Goal: Book appointment/travel/reservation

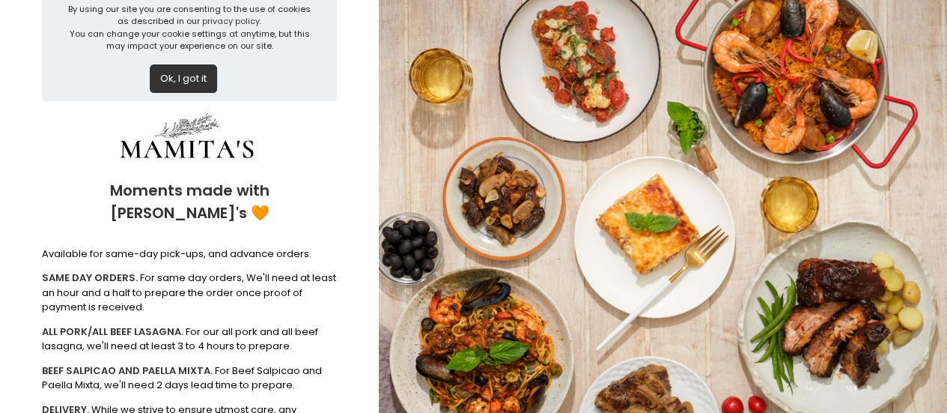
scroll to position [199, 0]
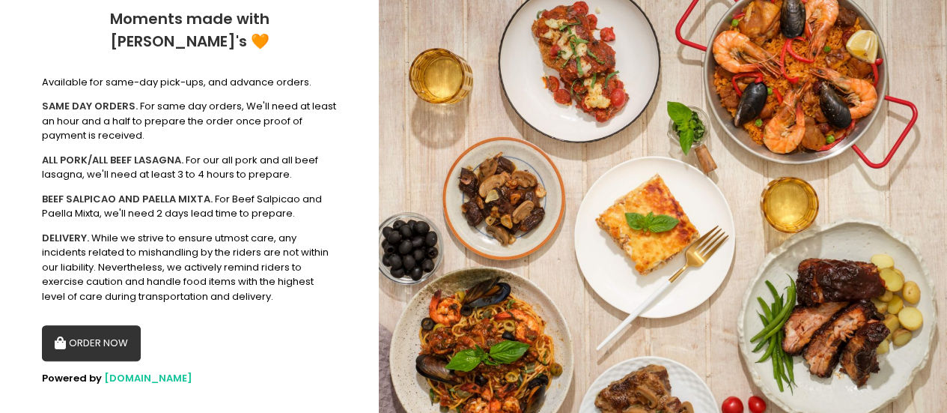
click at [91, 325] on button "ORDER NOW" at bounding box center [91, 343] width 99 height 36
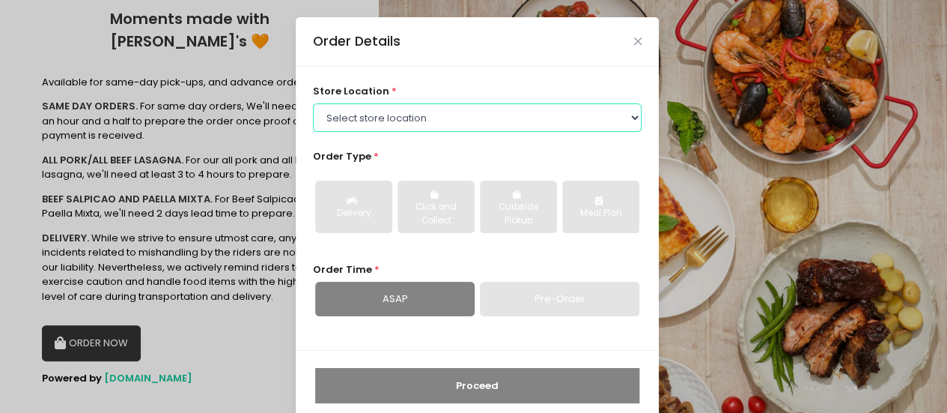
click at [421, 107] on select "Select store location Mamitas PH - [GEOGRAPHIC_DATA] Mamitas PH - [GEOGRAPHIC_D…" at bounding box center [478, 117] width 330 height 28
select select "6602978951b8268a02d72b28"
click at [313, 103] on select "Select store location Mamitas PH - [GEOGRAPHIC_DATA] Mamitas PH - [GEOGRAPHIC_D…" at bounding box center [478, 117] width 330 height 28
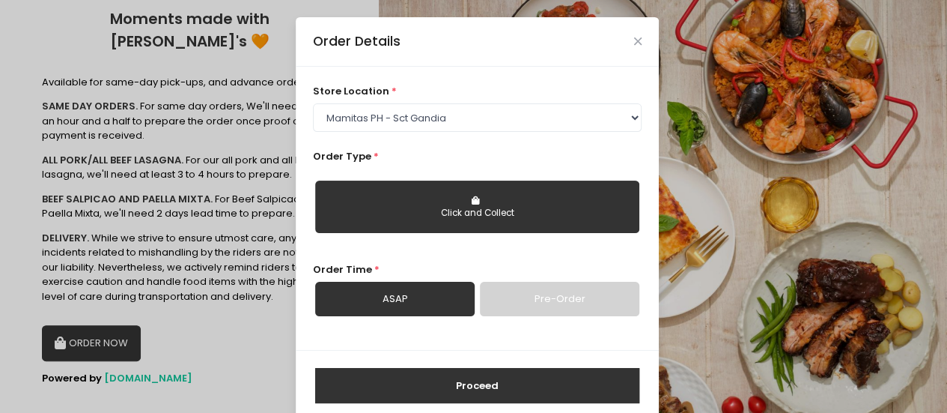
click at [497, 297] on link "Pre-Order" at bounding box center [560, 299] width 160 height 34
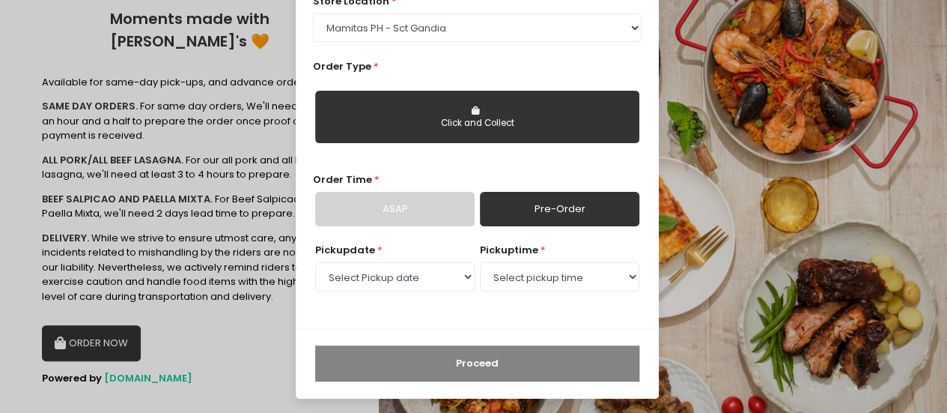
scroll to position [91, 0]
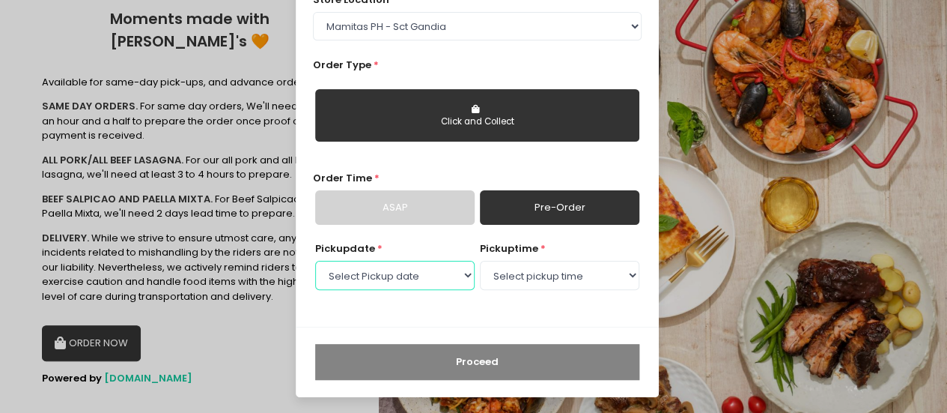
click at [419, 270] on select "Select Pickup date [DATE] [DATE] [DATE] [DATE] [DATE] [DATE] [DATE] [DATE] [DAT…" at bounding box center [395, 275] width 160 height 28
select select "[DATE]"
click at [315, 261] on select "Select Pickup date [DATE] [DATE] [DATE] [DATE] [DATE] [DATE] [DATE] [DATE] [DAT…" at bounding box center [395, 275] width 160 height 28
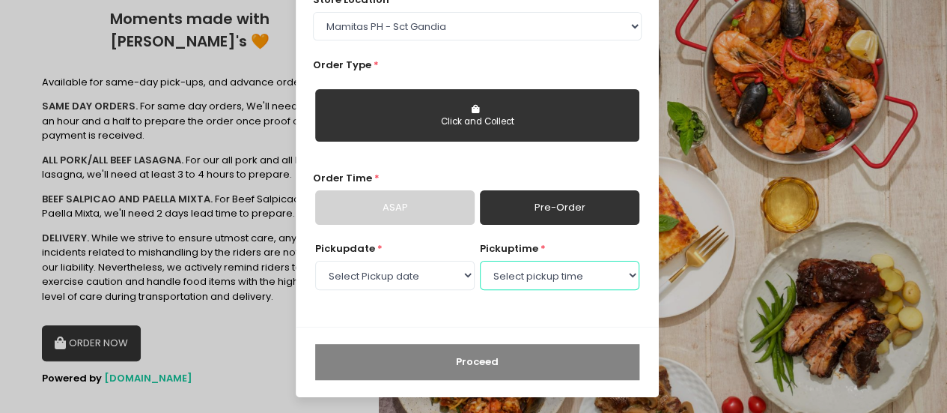
click at [525, 277] on select "Select pickup time 09:00 AM - 09:30 AM 09:30 AM - 10:00 AM 10:00 AM - 10:30 AM …" at bounding box center [560, 275] width 160 height 28
select select "15:30"
click at [480, 261] on select "Select pickup time 09:00 AM - 09:30 AM 09:30 AM - 10:00 AM 10:00 AM - 10:30 AM …" at bounding box center [560, 275] width 160 height 28
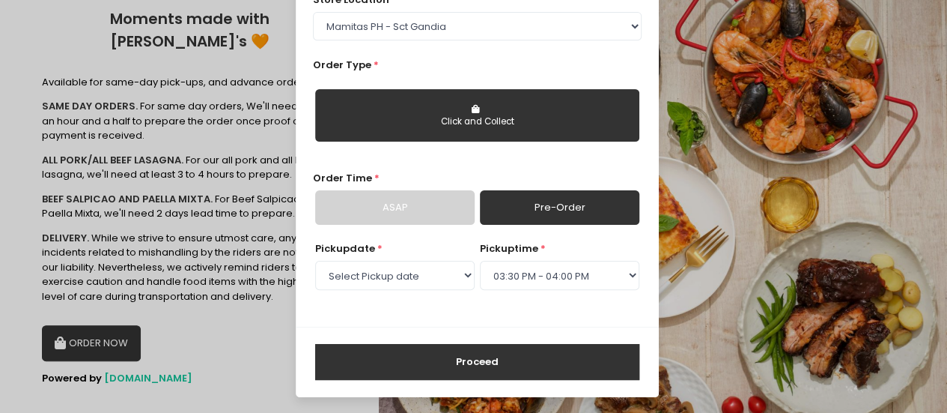
click at [451, 358] on button "Proceed" at bounding box center [477, 362] width 324 height 36
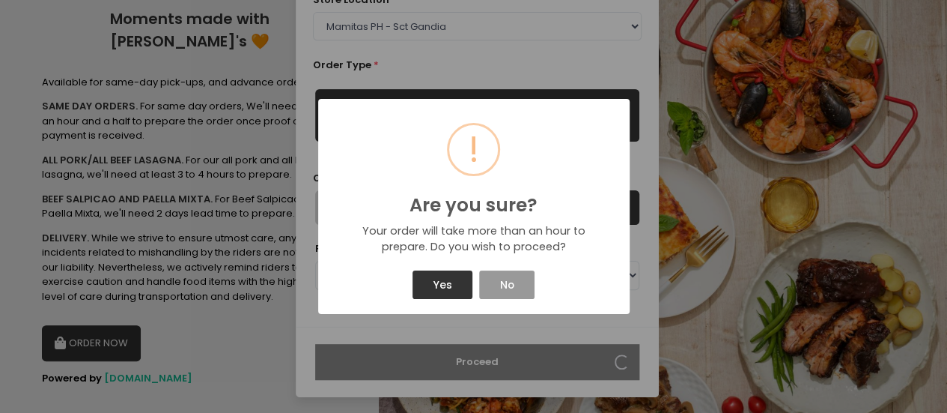
click at [500, 286] on button "No" at bounding box center [506, 284] width 55 height 28
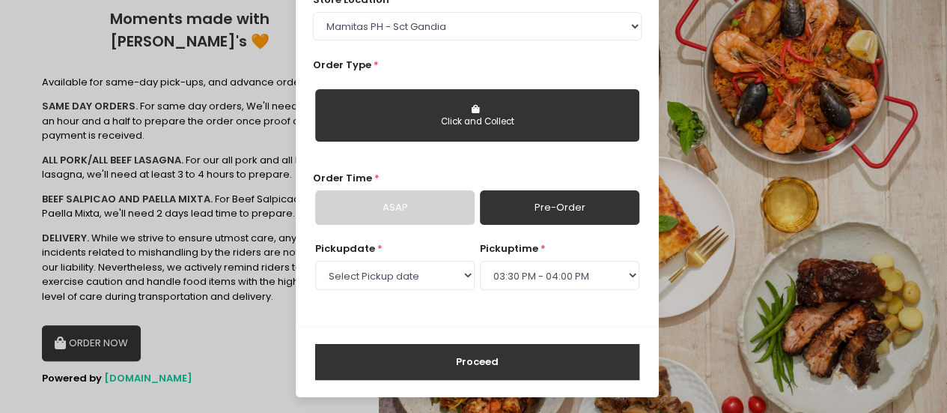
click at [449, 371] on button "Proceed" at bounding box center [477, 362] width 324 height 36
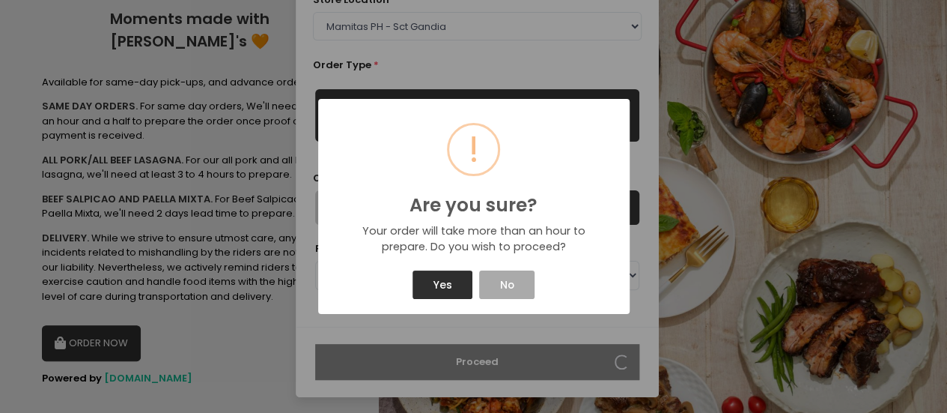
click at [449, 281] on button "Yes" at bounding box center [443, 284] width 60 height 28
